Goal: Task Accomplishment & Management: Complete application form

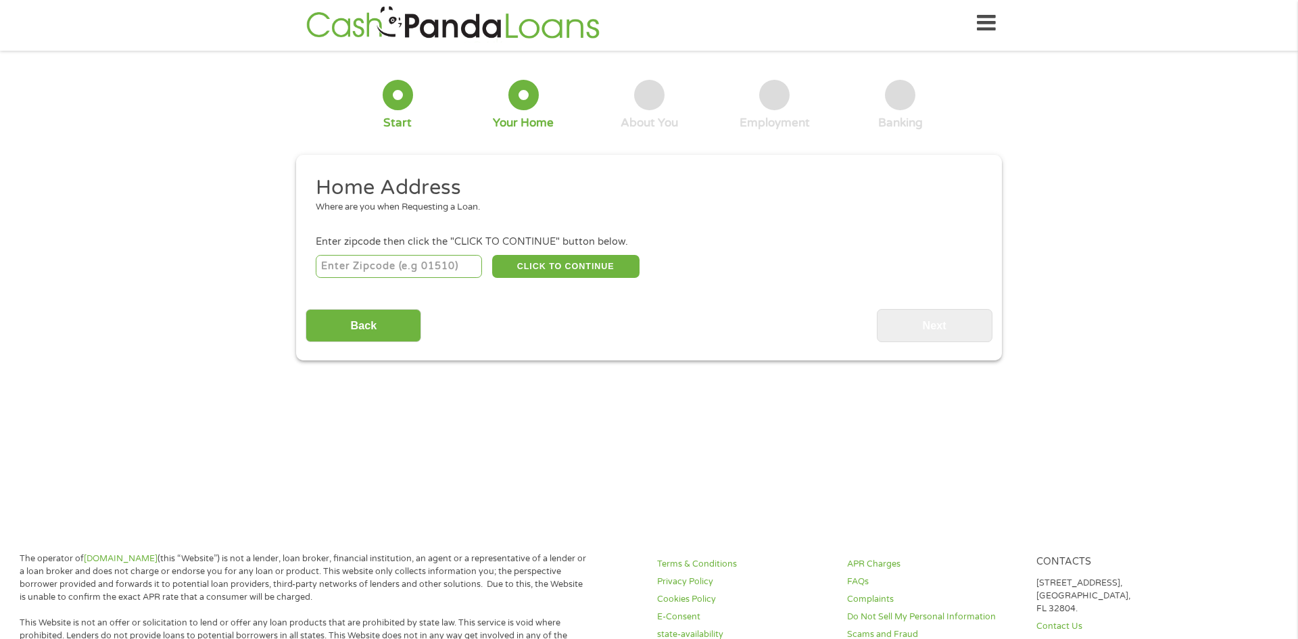
scroll to position [21, 0]
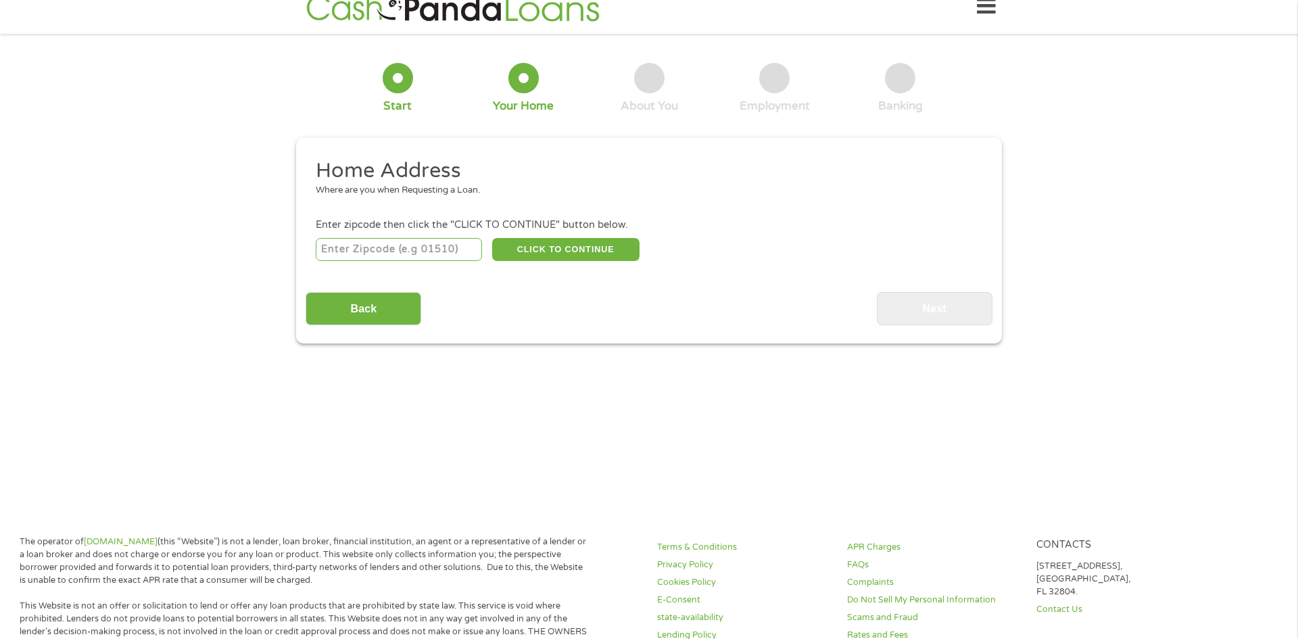
click at [399, 250] on input "number" at bounding box center [399, 249] width 167 height 23
type input "28312"
click at [522, 258] on button "CLICK TO CONTINUE" at bounding box center [565, 249] width 147 height 23
type input "28312"
type input "[GEOGRAPHIC_DATA]"
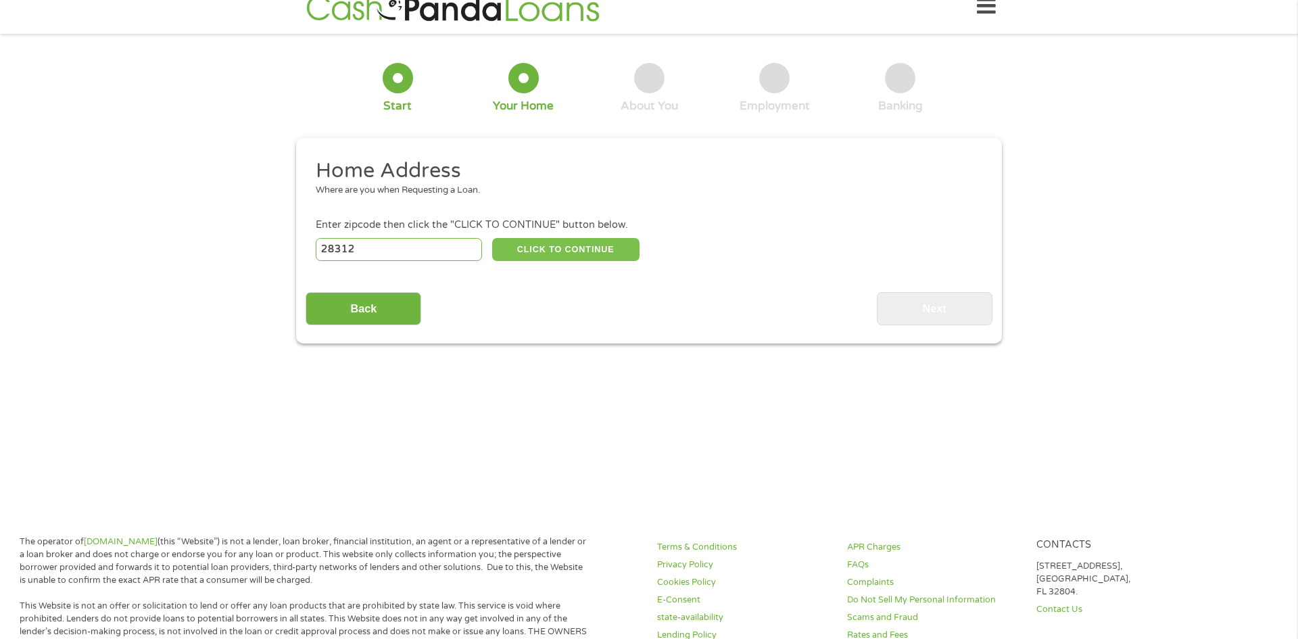
select select "[US_STATE]"
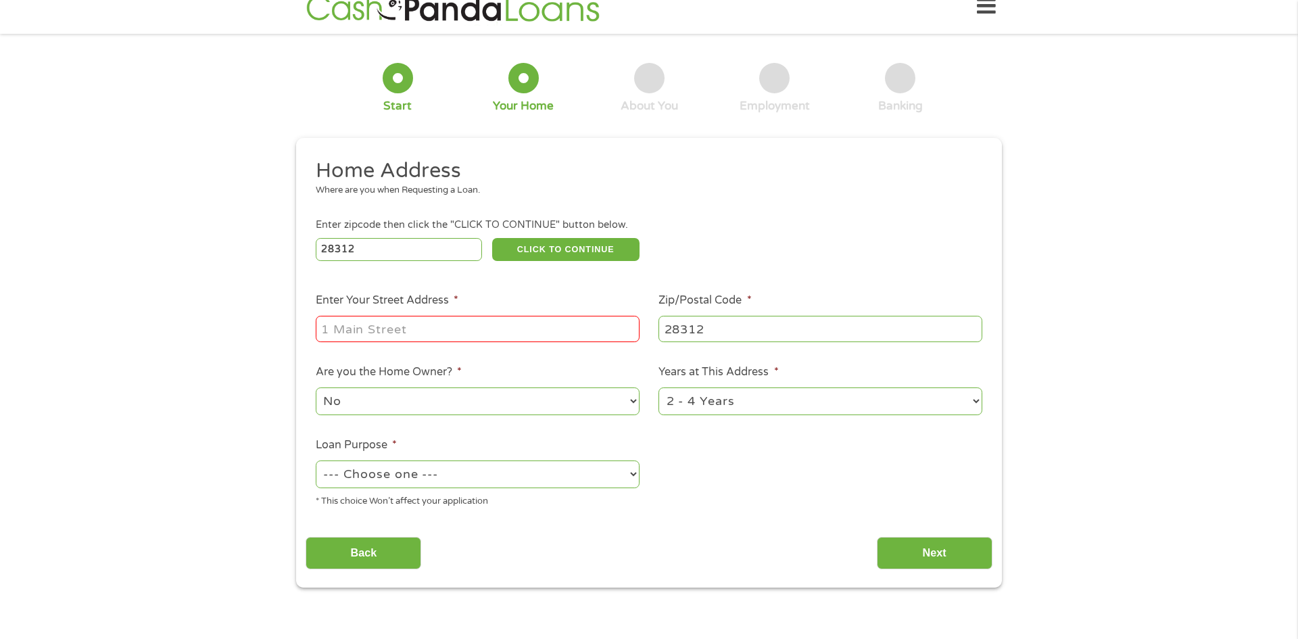
click at [426, 323] on input "Enter Your Street Address *" at bounding box center [478, 329] width 324 height 26
type input "408 sunny acres drive"
select select "yes"
click at [709, 397] on select "1 Year or less 1 - 2 Years 2 - 4 Years Over 4 Years" at bounding box center [820, 401] width 324 height 28
select select "60months"
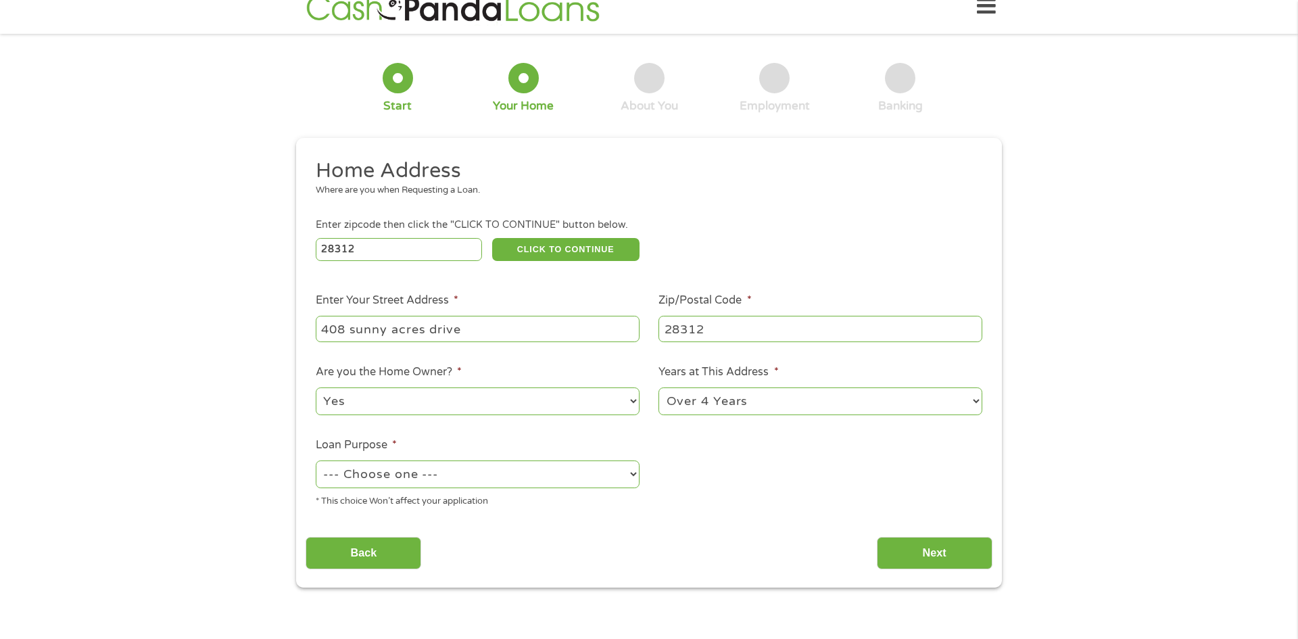
click at [658, 389] on select "1 Year or less 1 - 2 Years 2 - 4 Years Over 4 Years" at bounding box center [820, 401] width 324 height 28
click at [604, 474] on select "--- Choose one --- Pay Bills Debt Consolidation Home Improvement Major Purchase…" at bounding box center [478, 474] width 324 height 28
select select "shorttermcash"
click at [316, 462] on select "--- Choose one --- Pay Bills Debt Consolidation Home Improvement Major Purchase…" at bounding box center [478, 474] width 324 height 28
click at [903, 560] on input "Next" at bounding box center [935, 553] width 116 height 33
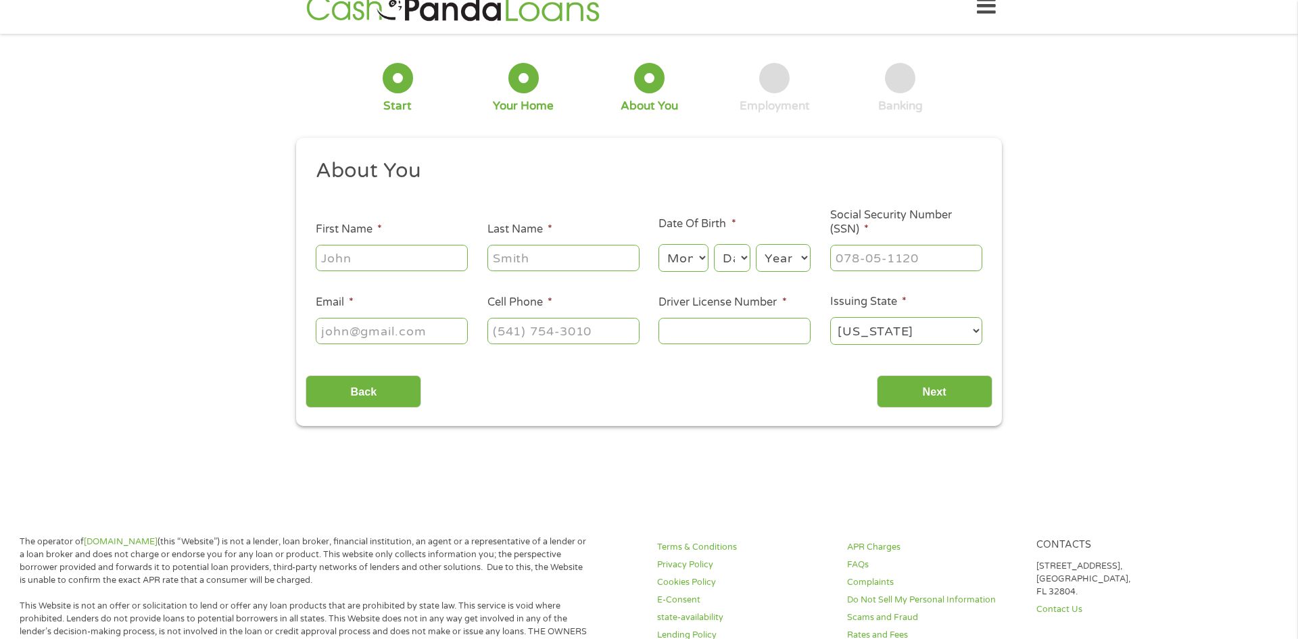
scroll to position [2, 0]
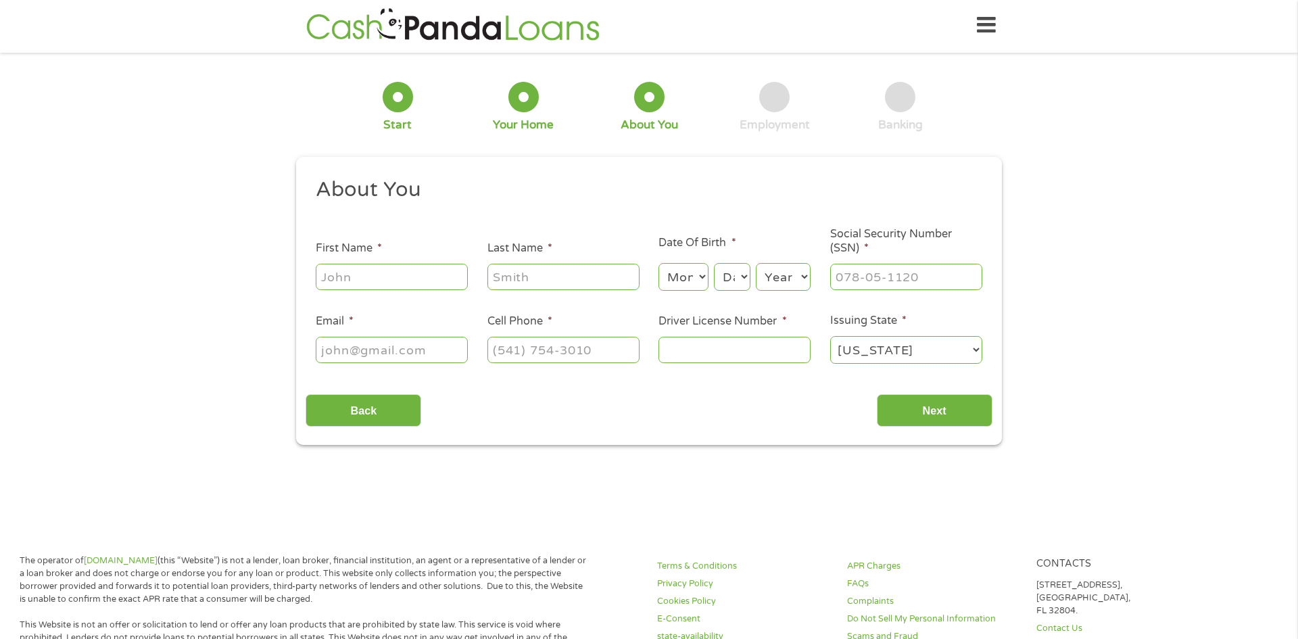
click at [362, 279] on input "First Name *" at bounding box center [392, 277] width 152 height 26
type input "[PERSON_NAME]"
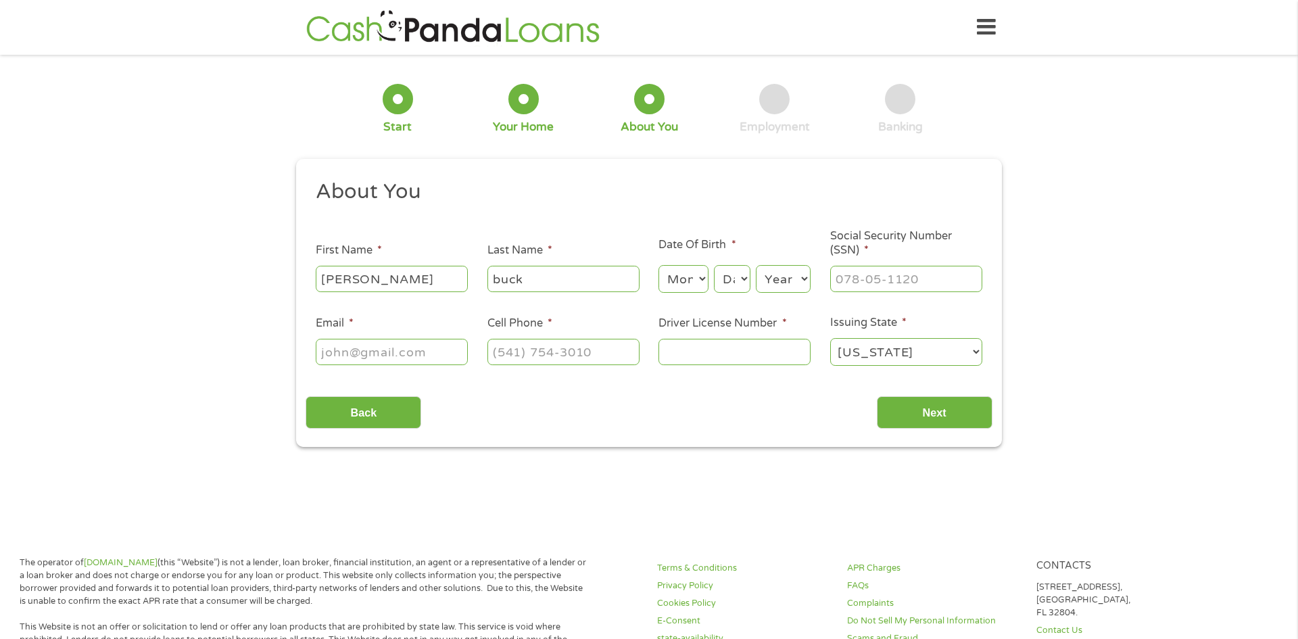
type input "buck"
select select "9"
select select "29"
select select "1946"
type input "438-68-5953"
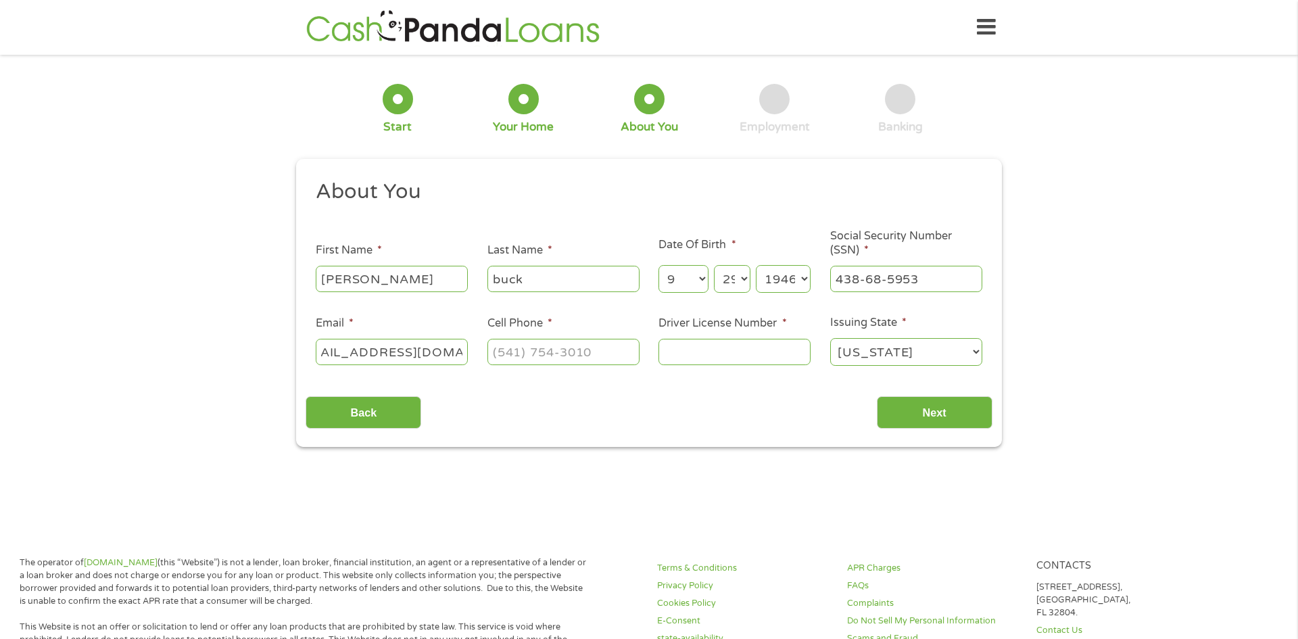
scroll to position [0, 37]
type input "[EMAIL_ADDRESS][DOMAIN_NAME]"
click at [362, 300] on ul "About You This field is hidden when viewing the form Title * --- Choose one ---…" at bounding box center [648, 277] width 686 height 199
type input "[PHONE_NUMBER]"
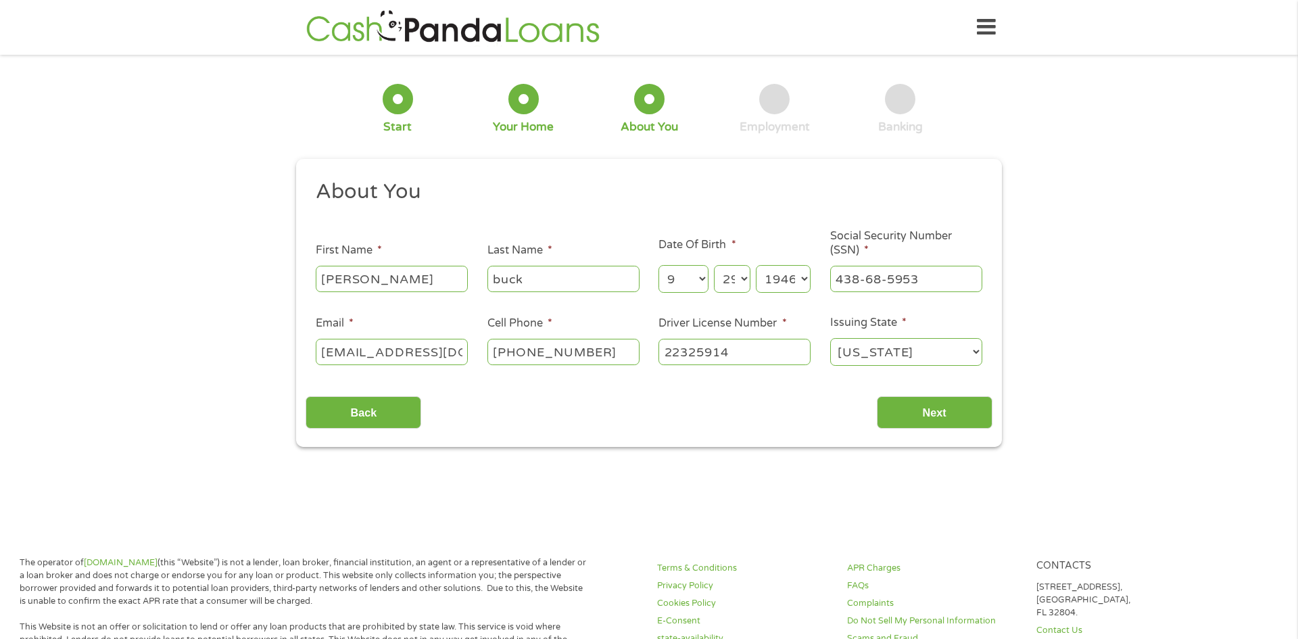
type input "22325914"
click at [901, 408] on input "Next" at bounding box center [935, 412] width 116 height 33
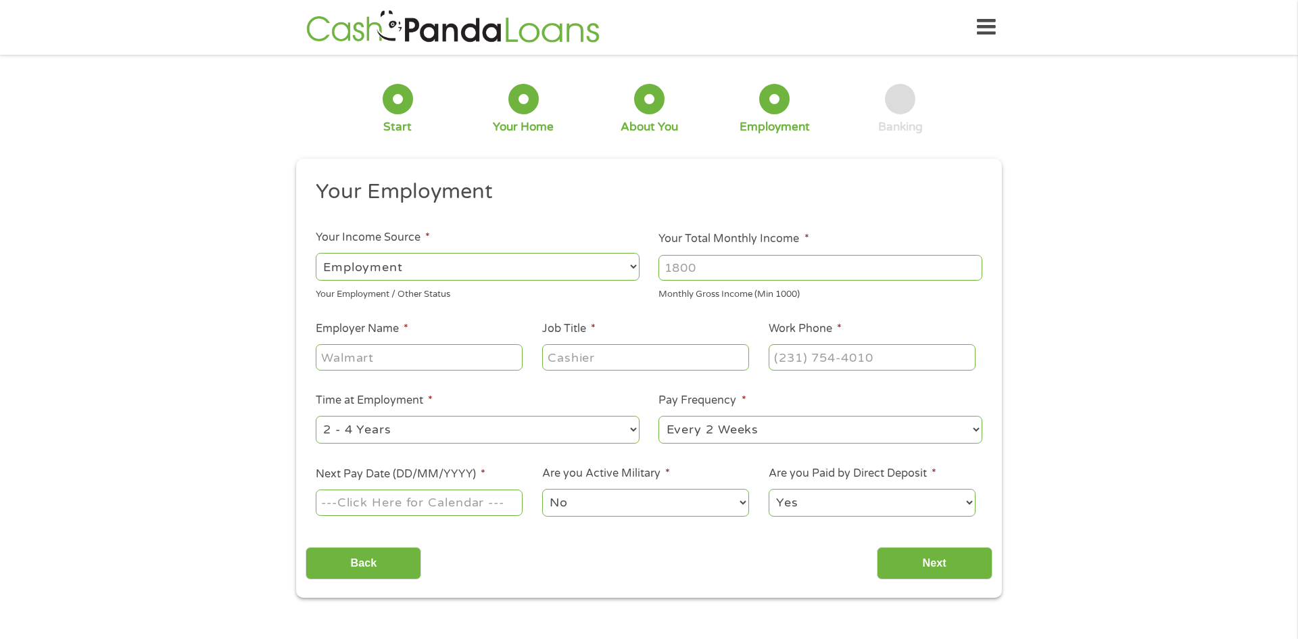
scroll to position [4, 0]
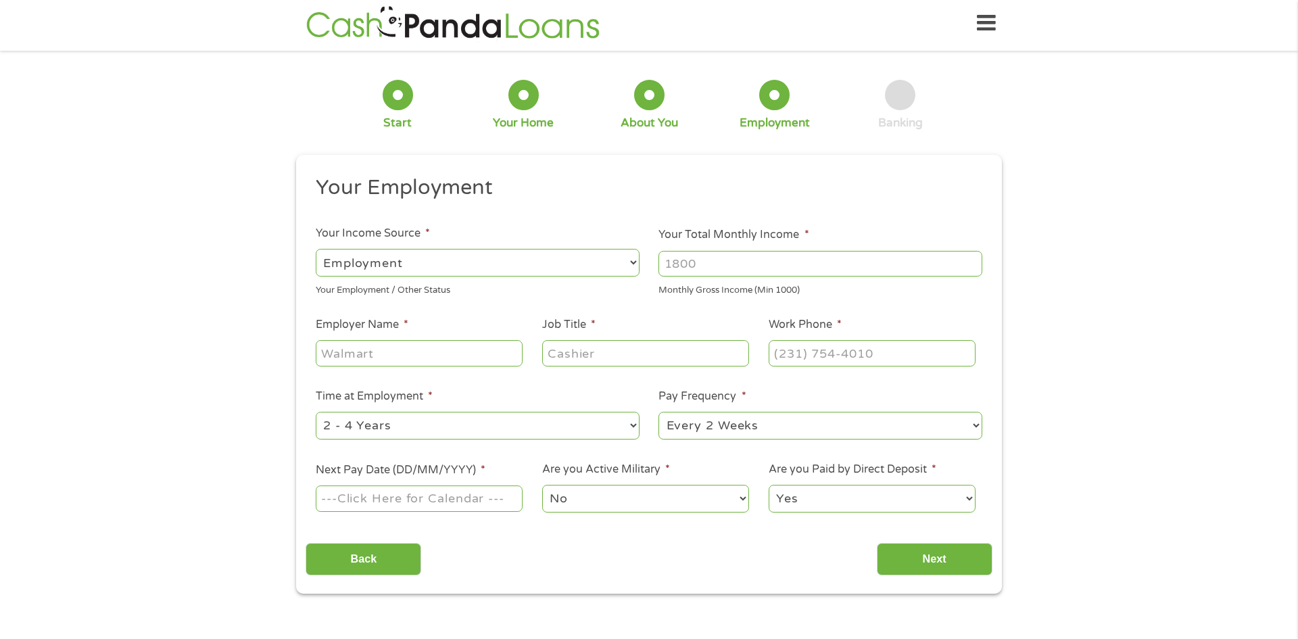
click at [636, 264] on select "--- Choose one --- Employment [DEMOGRAPHIC_DATA] Benefits" at bounding box center [478, 263] width 324 height 28
select select "benefits"
click at [316, 249] on select "--- Choose one --- Employment [DEMOGRAPHIC_DATA] Benefits" at bounding box center [478, 263] width 324 height 28
type input "Other"
type input "[PHONE_NUMBER]"
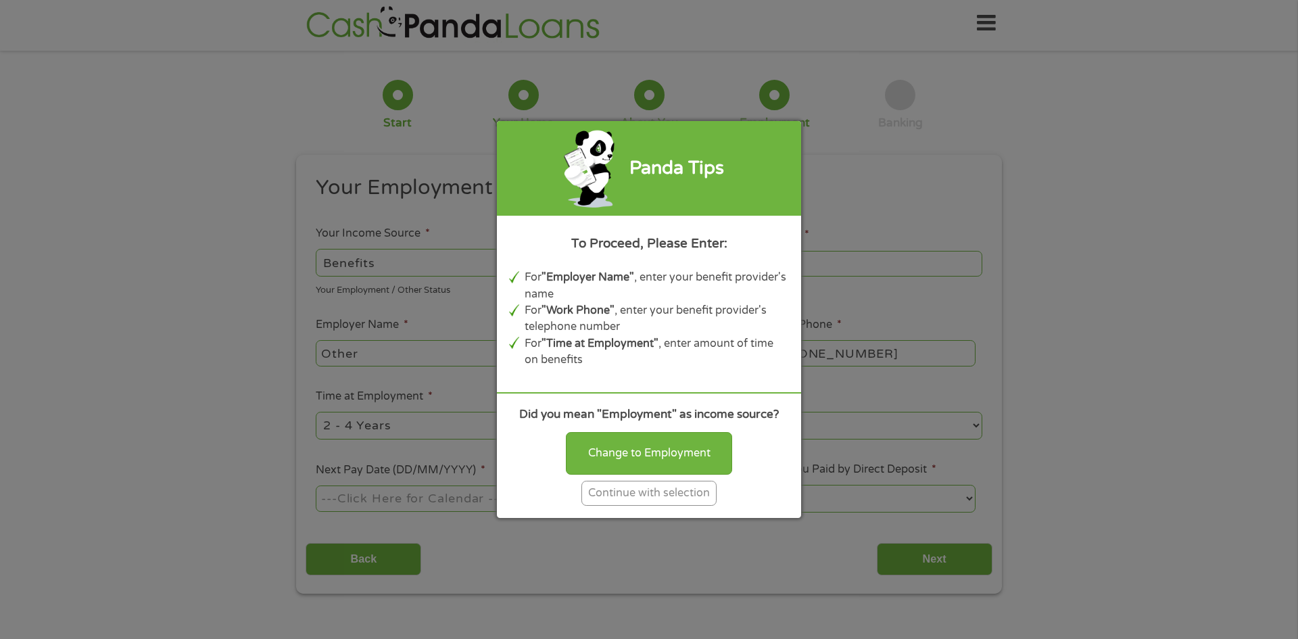
click at [595, 352] on li "For "Time at Employment" , enter amount of time on benefits" at bounding box center [656, 351] width 265 height 33
click at [615, 451] on div "Change to Employment" at bounding box center [649, 453] width 166 height 42
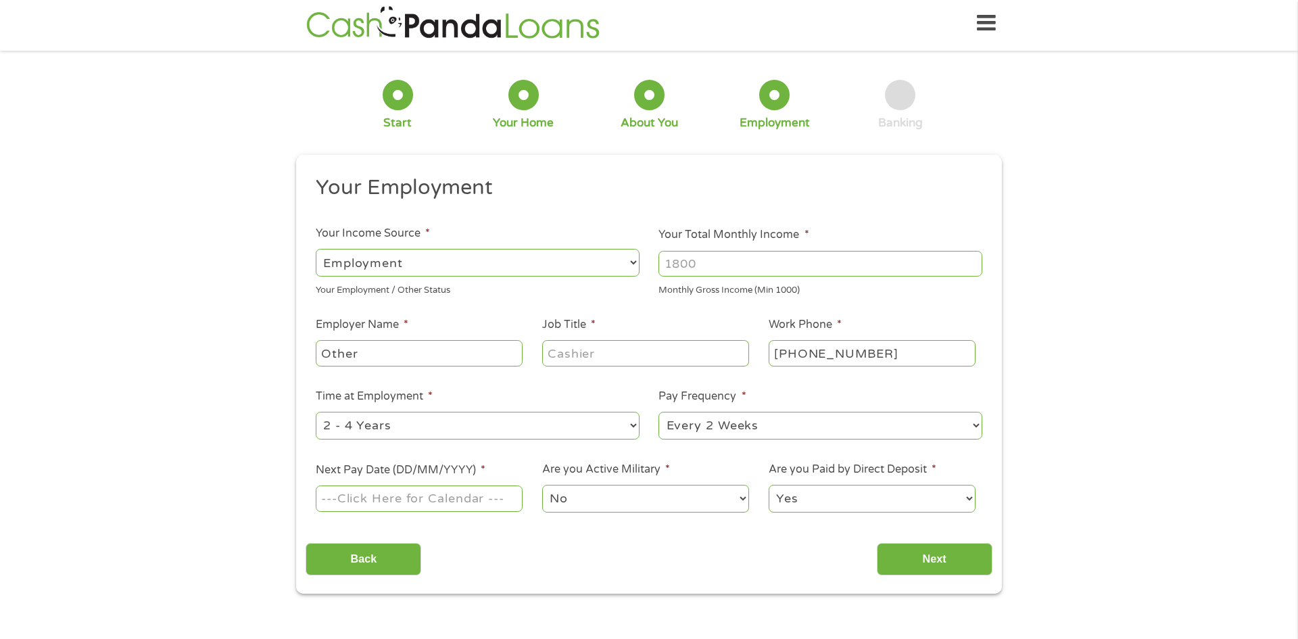
click at [633, 260] on select "--- Choose one --- Employment [DEMOGRAPHIC_DATA] Benefits" at bounding box center [478, 263] width 324 height 28
select select "benefits"
click at [316, 249] on select "--- Choose one --- Employment [DEMOGRAPHIC_DATA] Benefits" at bounding box center [478, 263] width 324 height 28
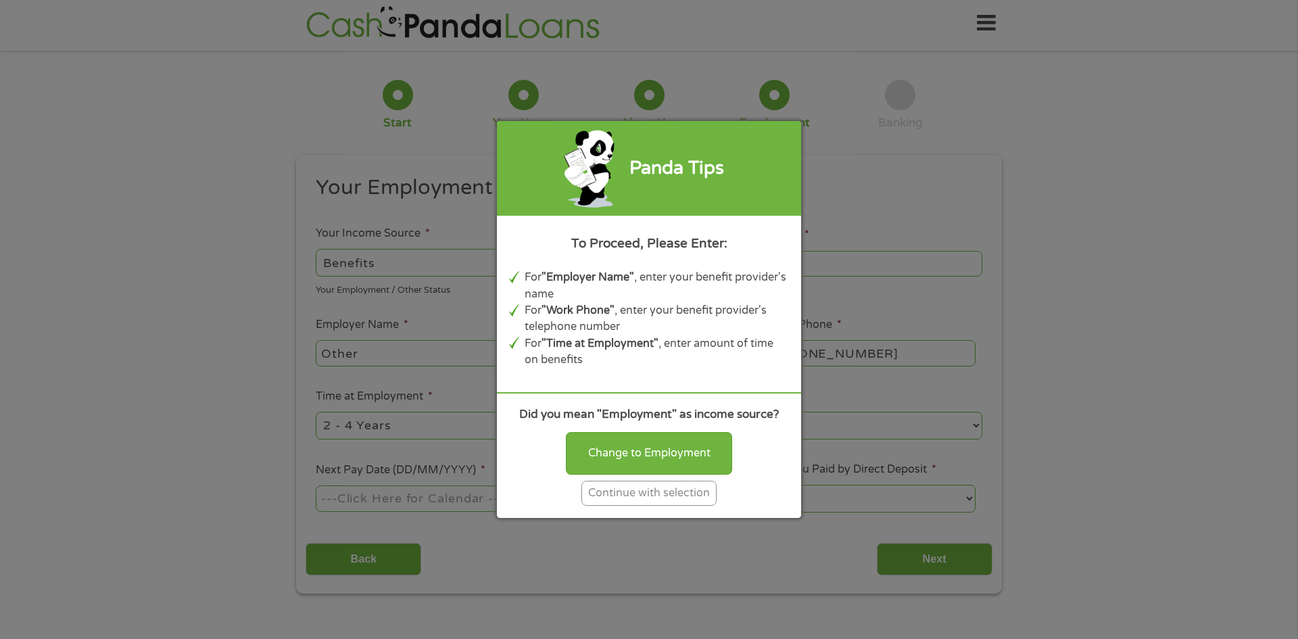
click at [601, 491] on div "Continue with selection" at bounding box center [648, 493] width 135 height 25
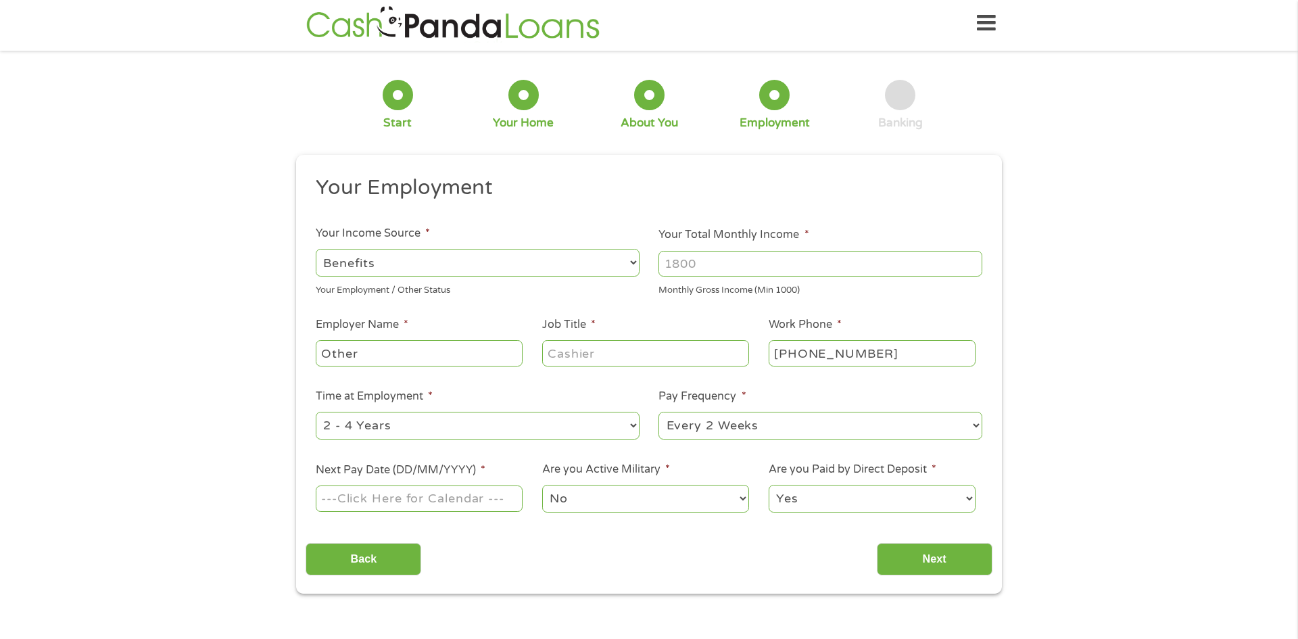
click at [775, 262] on input "Your Total Monthly Income *" at bounding box center [820, 264] width 324 height 26
type input "3728"
type input "retired"
select select "60months"
select select "monthly"
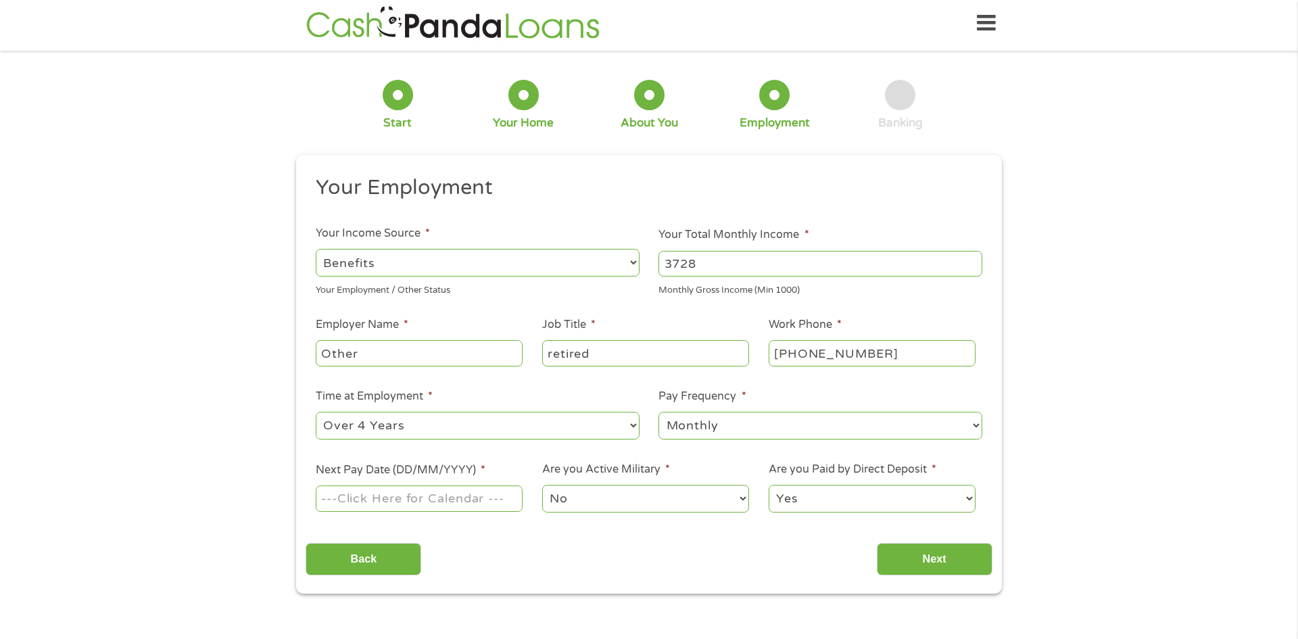
click at [431, 497] on input "Next Pay Date (DD/MM/YYYY) *" at bounding box center [419, 498] width 207 height 26
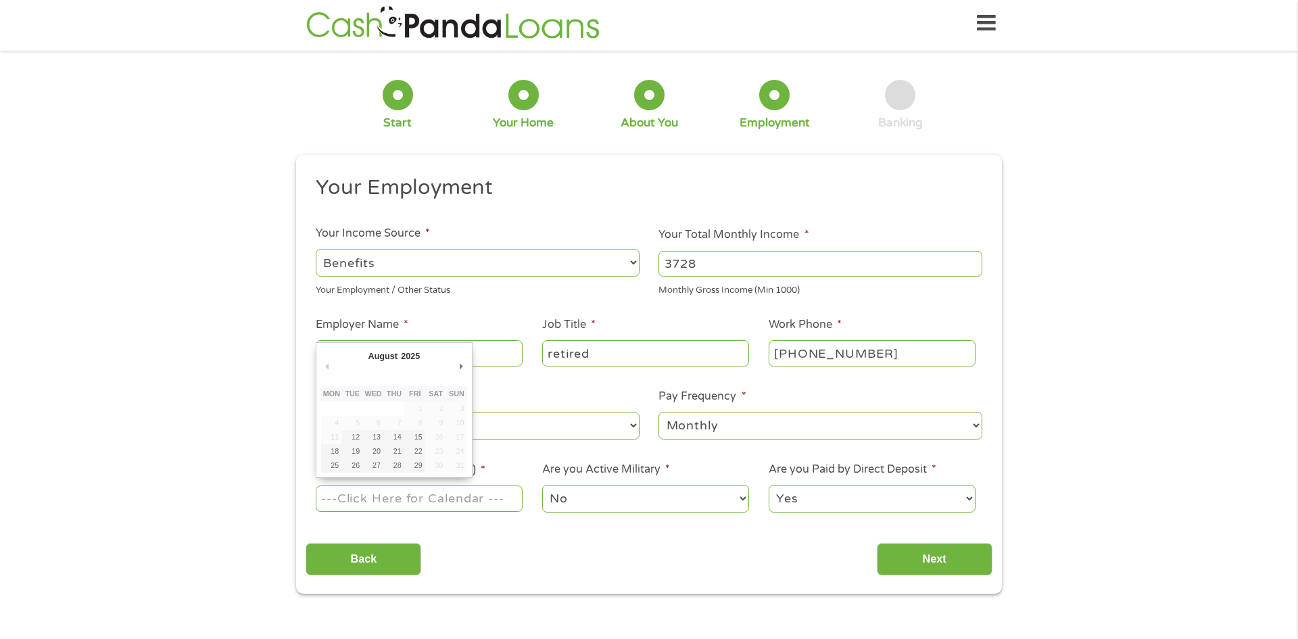
click at [431, 495] on input "Next Pay Date (DD/MM/YYYY) *" at bounding box center [419, 498] width 207 height 26
type input "[DATE]"
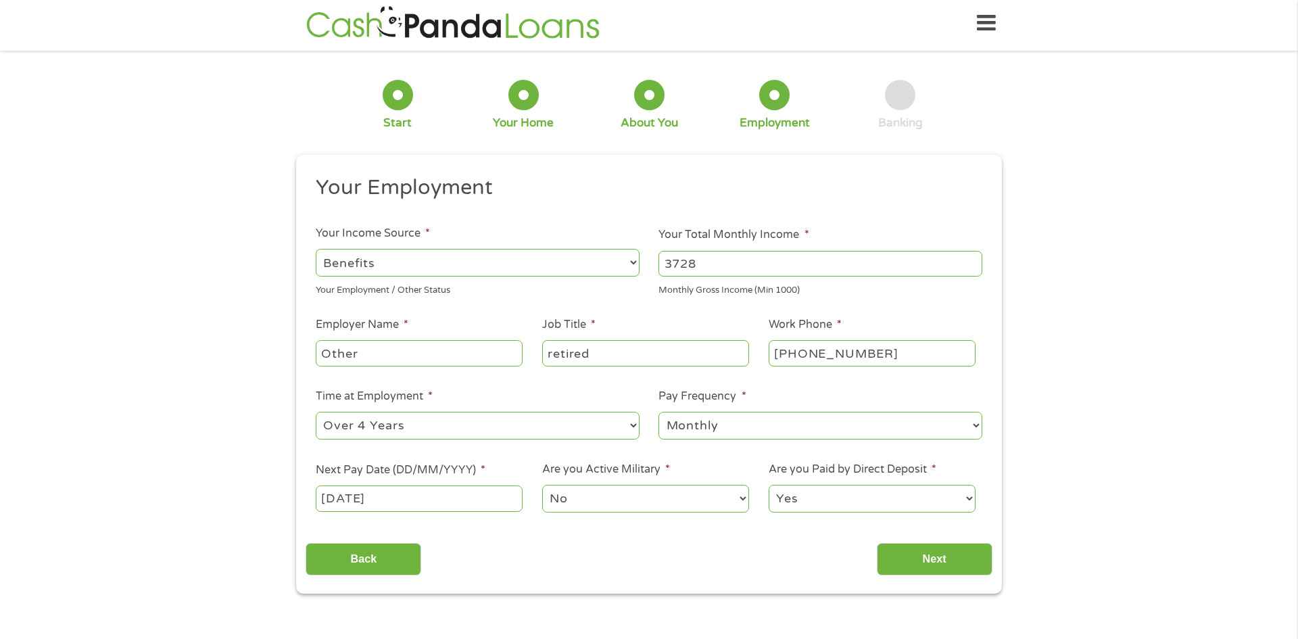
click at [854, 491] on select "Yes No" at bounding box center [871, 499] width 207 height 28
click at [913, 567] on input "Next" at bounding box center [935, 559] width 116 height 33
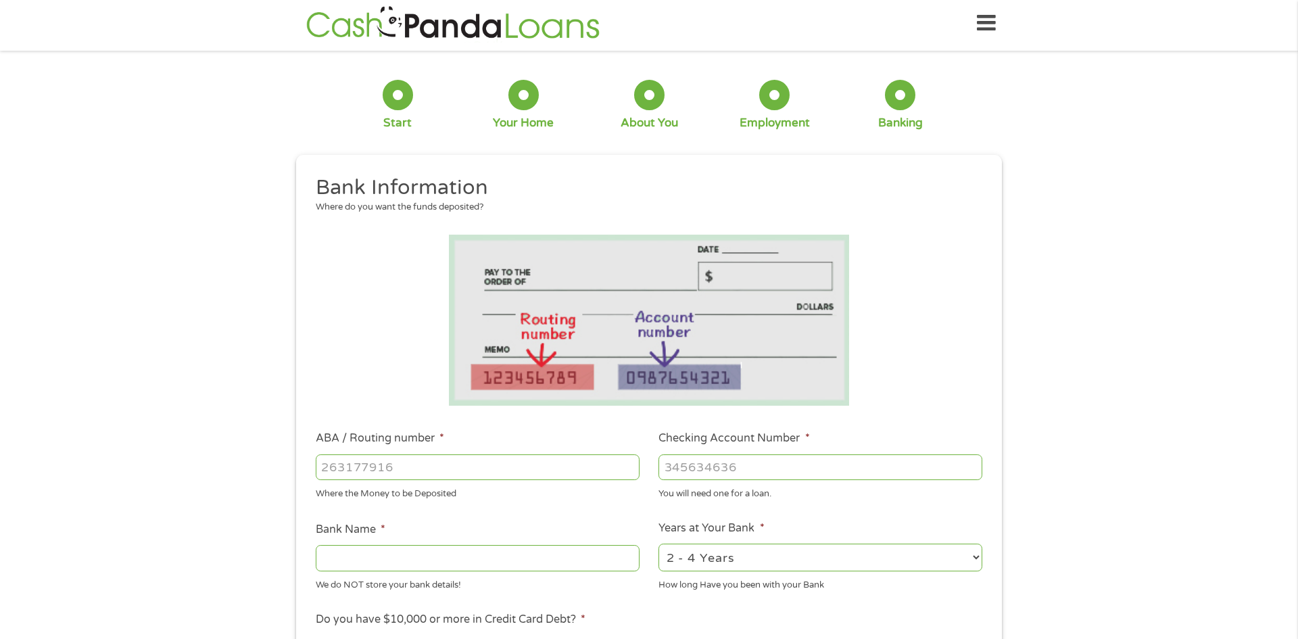
scroll to position [3, 0]
click at [913, 558] on select "2 - 4 Years 6 - 12 Months 1 - 2 Years Over 4 Years" at bounding box center [820, 558] width 324 height 28
click at [474, 466] on input "ABA / Routing number *" at bounding box center [478, 468] width 324 height 26
type input "054000030"
type input "PNC BANK NA"
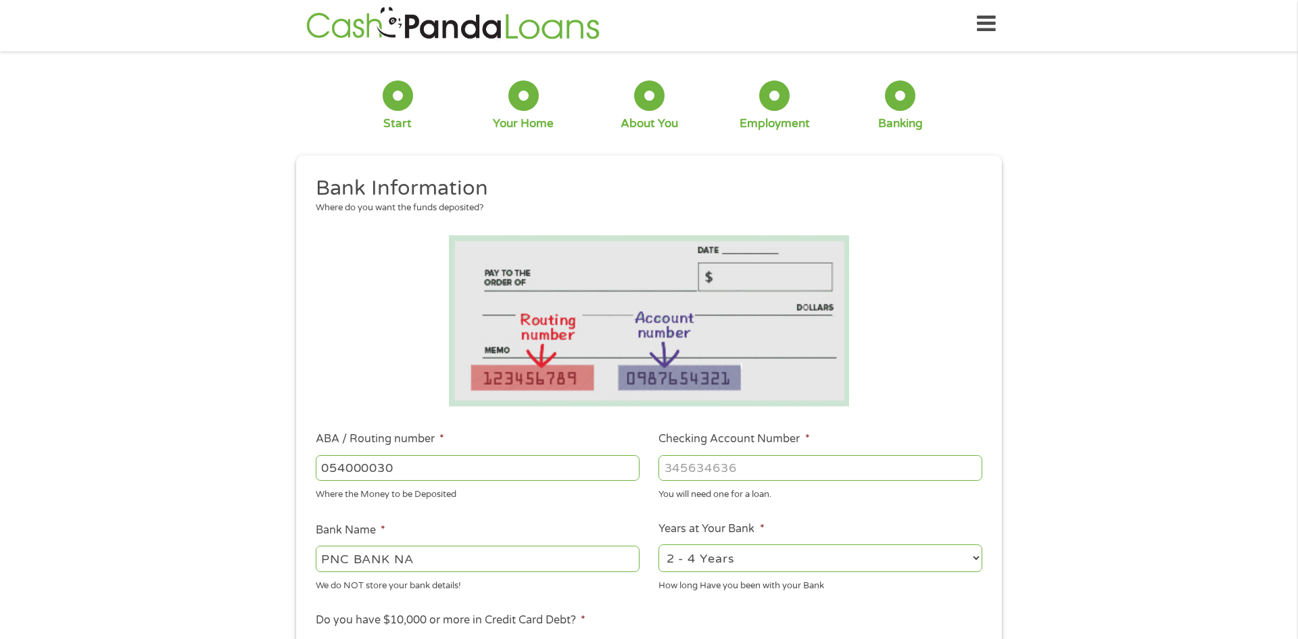
type input "054000030"
type input "5402279422"
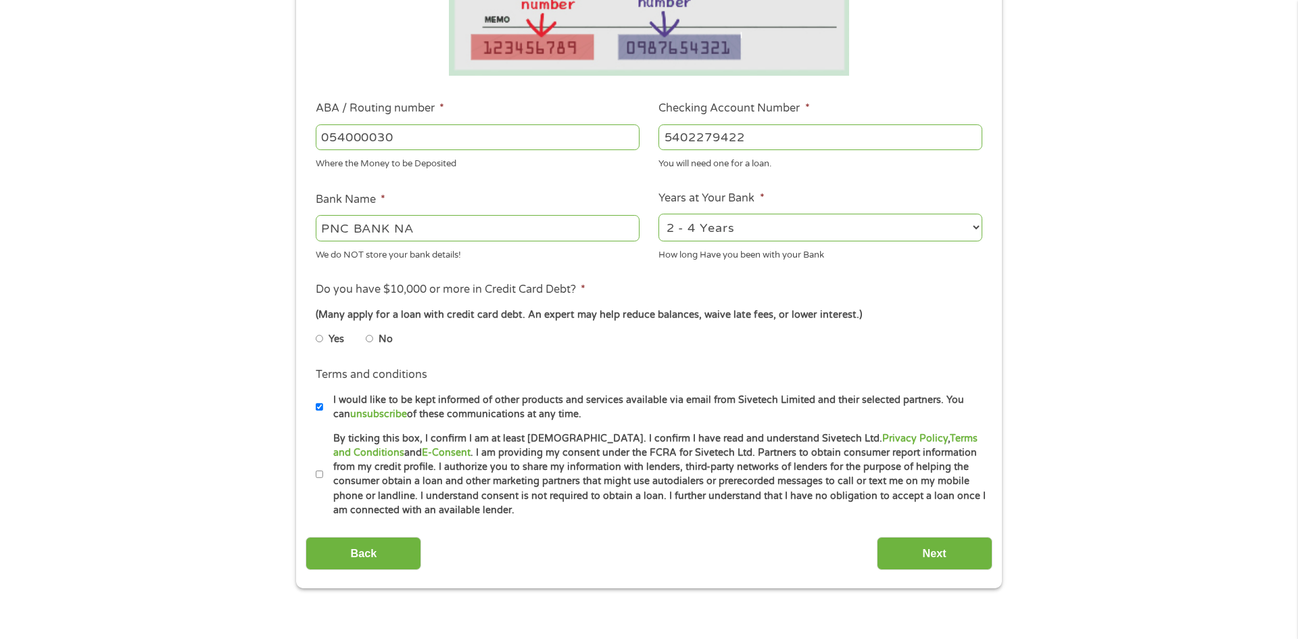
scroll to position [353, 0]
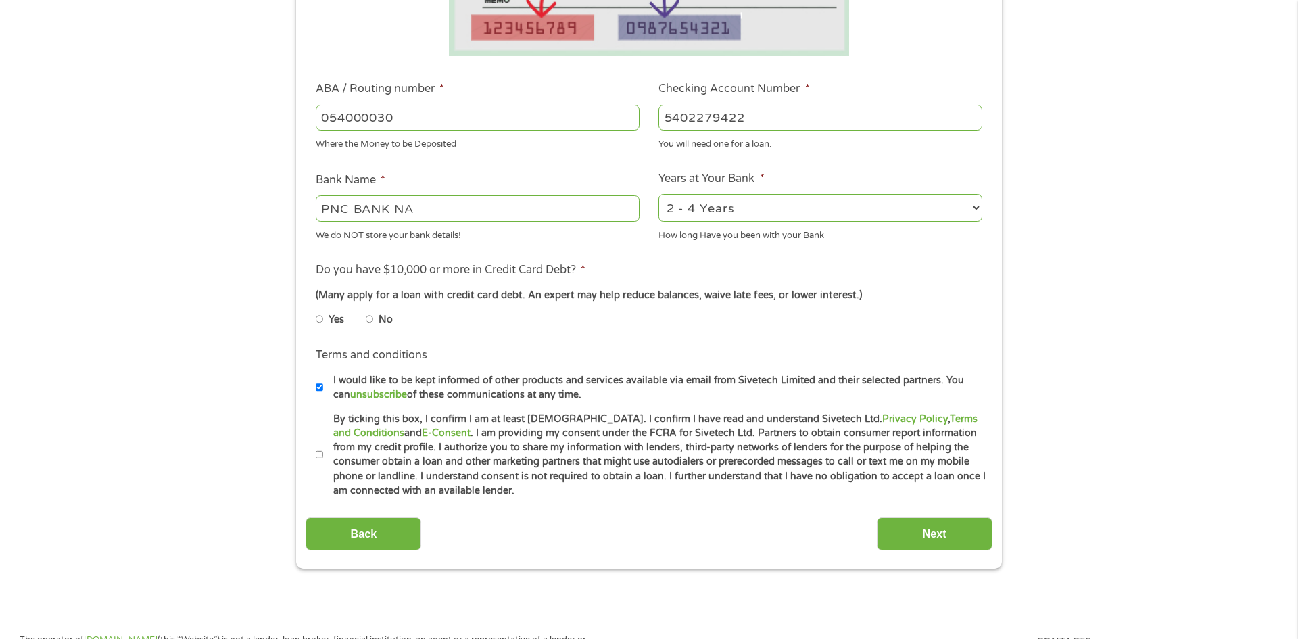
click at [370, 320] on input "No" at bounding box center [370, 319] width 8 height 22
radio input "true"
click at [319, 456] on input "By ticking this box, I confirm I am at least [DEMOGRAPHIC_DATA]. I confirm I ha…" at bounding box center [320, 455] width 8 height 22
checkbox input "true"
click at [952, 545] on input "Next" at bounding box center [935, 533] width 116 height 33
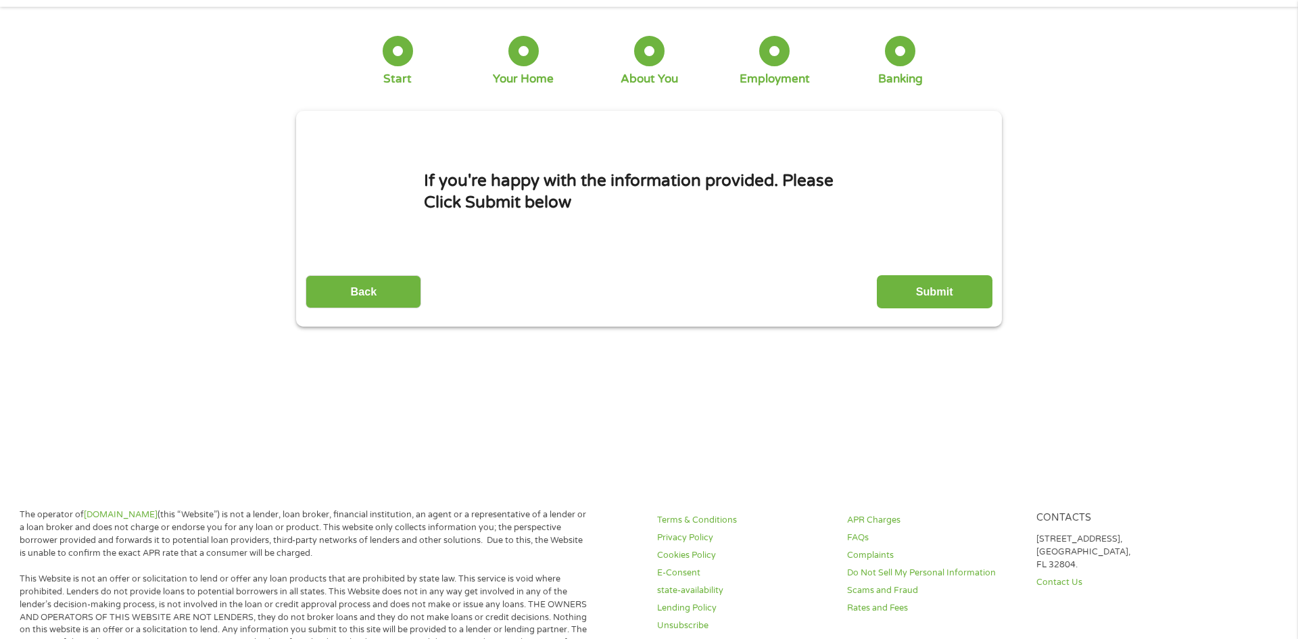
scroll to position [0, 0]
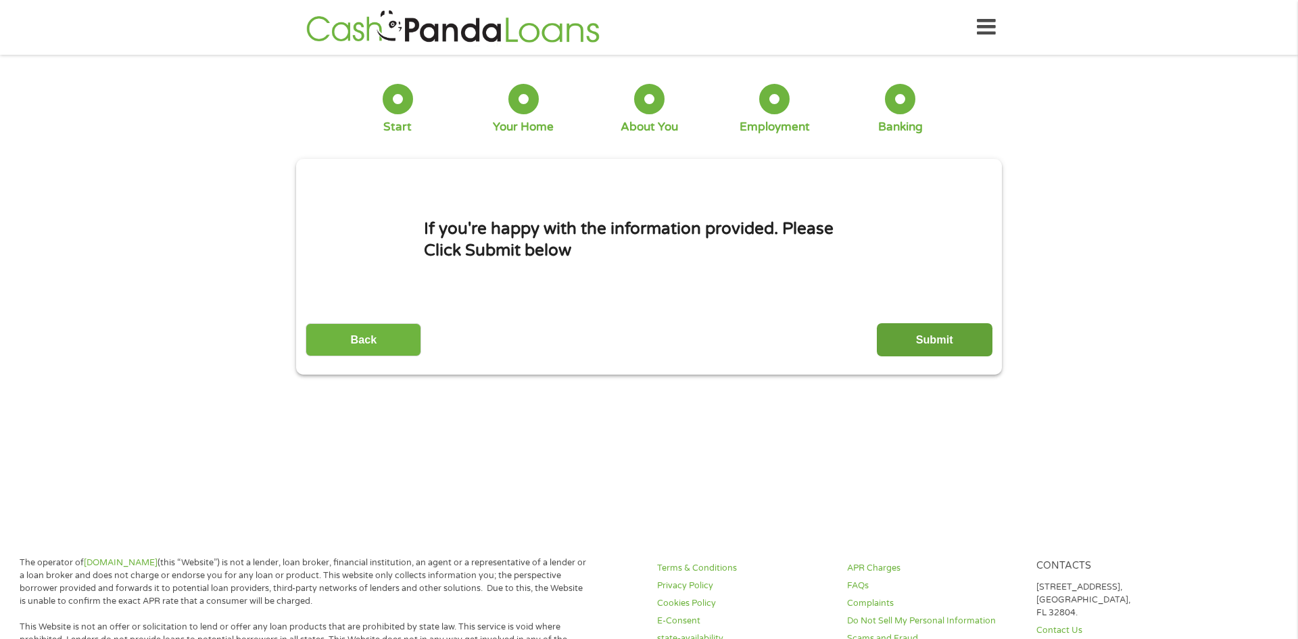
click at [962, 332] on input "Submit" at bounding box center [935, 339] width 116 height 33
